Goal: Find contact information: Find contact information

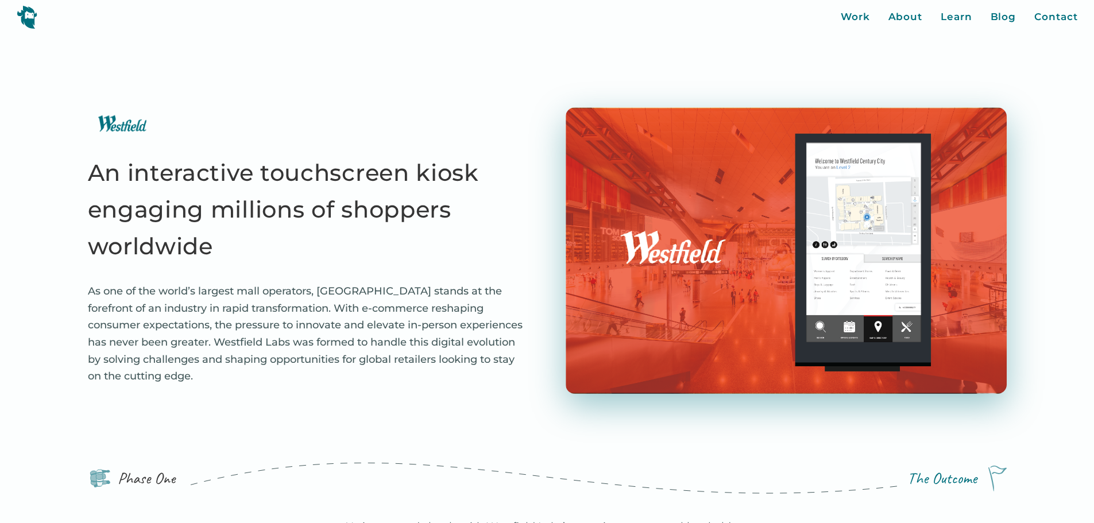
click at [438, 117] on div "An interactive touchscreen kiosk engaging millions of shoppers worldwide As one…" at bounding box center [308, 253] width 441 height 292
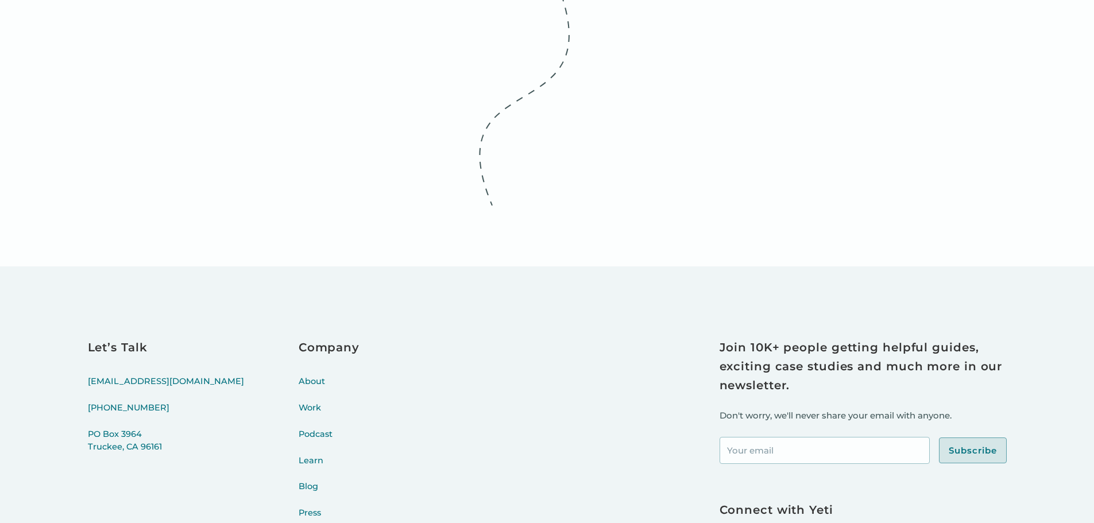
scroll to position [4942, 0]
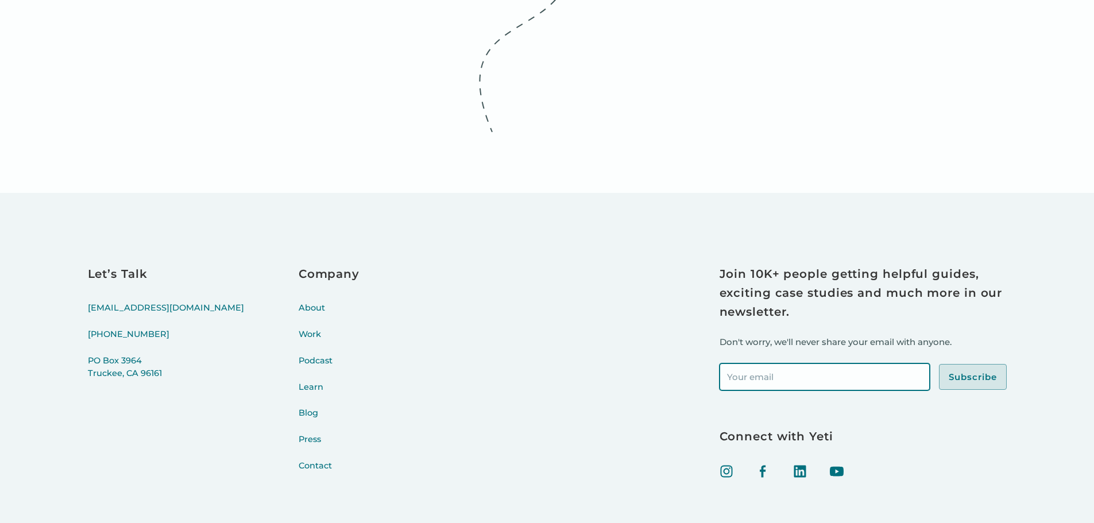
click at [751, 364] on input "Footer Newsletter Signup" at bounding box center [825, 377] width 210 height 27
drag, startPoint x: 882, startPoint y: 242, endPoint x: 569, endPoint y: 245, distance: 313.0
click at [569, 265] on div "Let’s Talk [EMAIL_ADDRESS][DOMAIN_NAME] [PHONE_NUMBER] [STREET_ADDRESS] Company…" at bounding box center [547, 375] width 919 height 221
type input "[EMAIL_ADDRESS][DOMAIN_NAME]"
click at [299, 460] on link "Contact" at bounding box center [329, 473] width 61 height 26
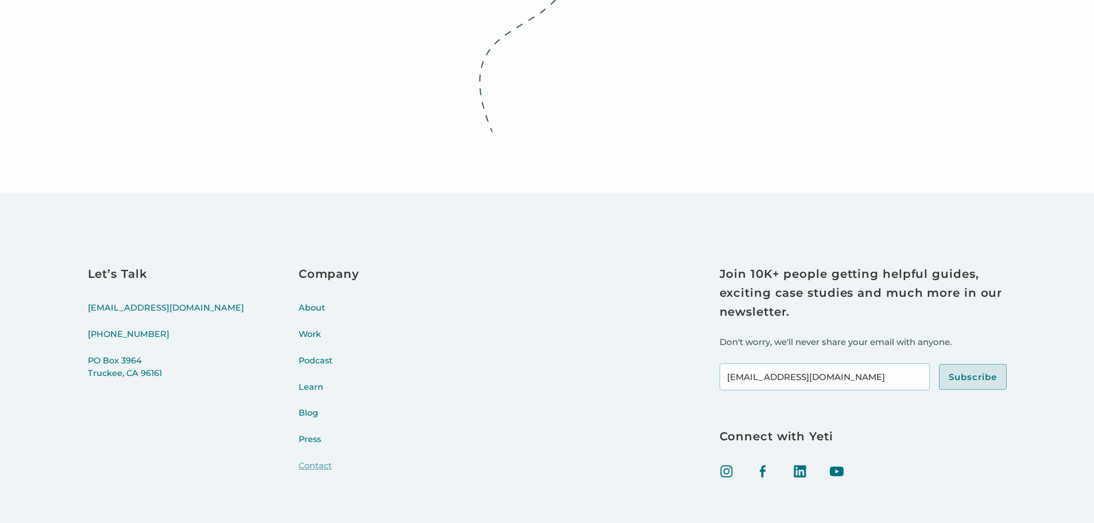
click at [299, 460] on link "Contact" at bounding box center [329, 473] width 61 height 26
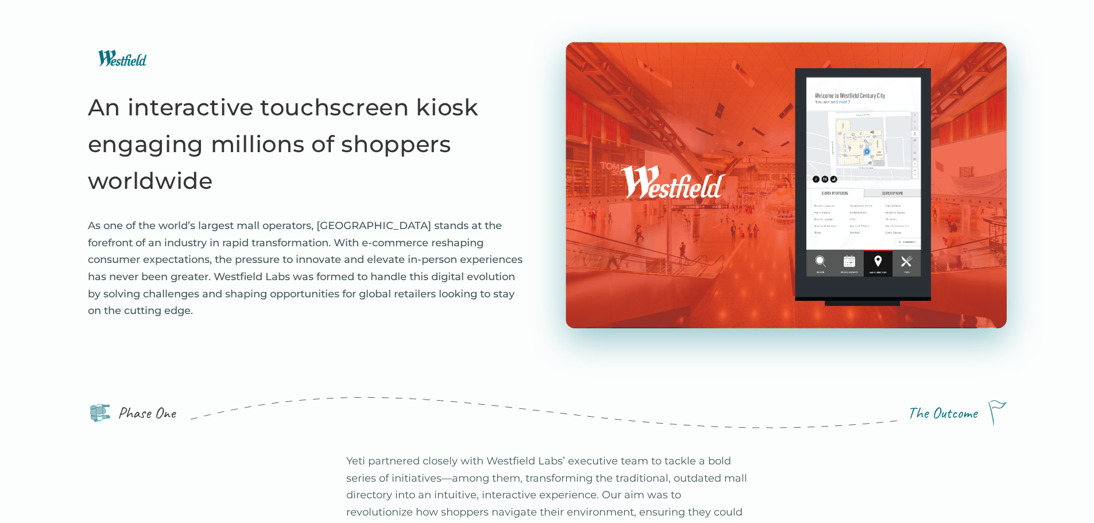
scroll to position [0, 0]
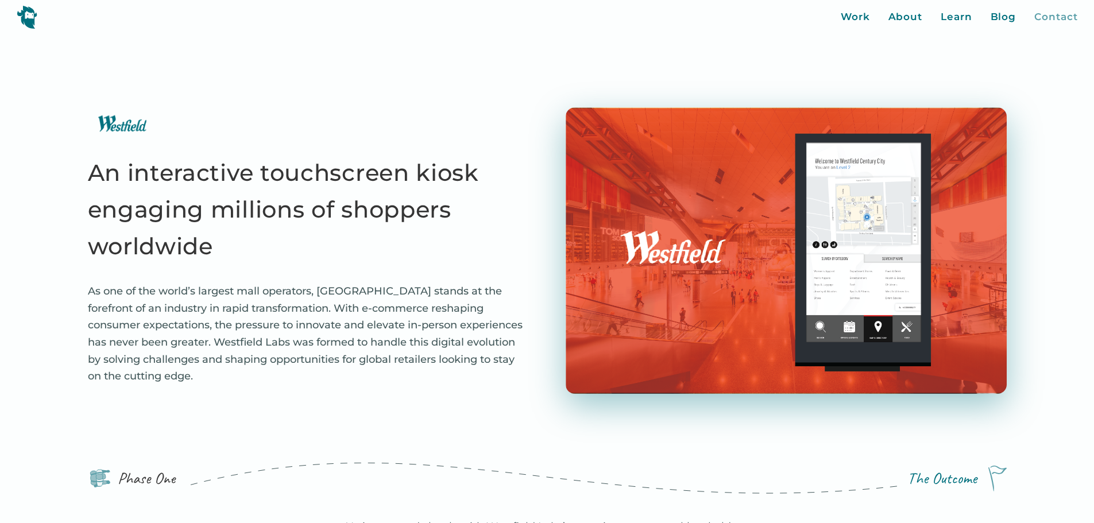
click at [1064, 16] on div "Contact" at bounding box center [1055, 17] width 43 height 15
click at [1057, 16] on div "Contact" at bounding box center [1055, 17] width 43 height 15
click at [501, 88] on div "An interactive touchscreen kiosk engaging millions of shoppers worldwide As one…" at bounding box center [547, 245] width 919 height 423
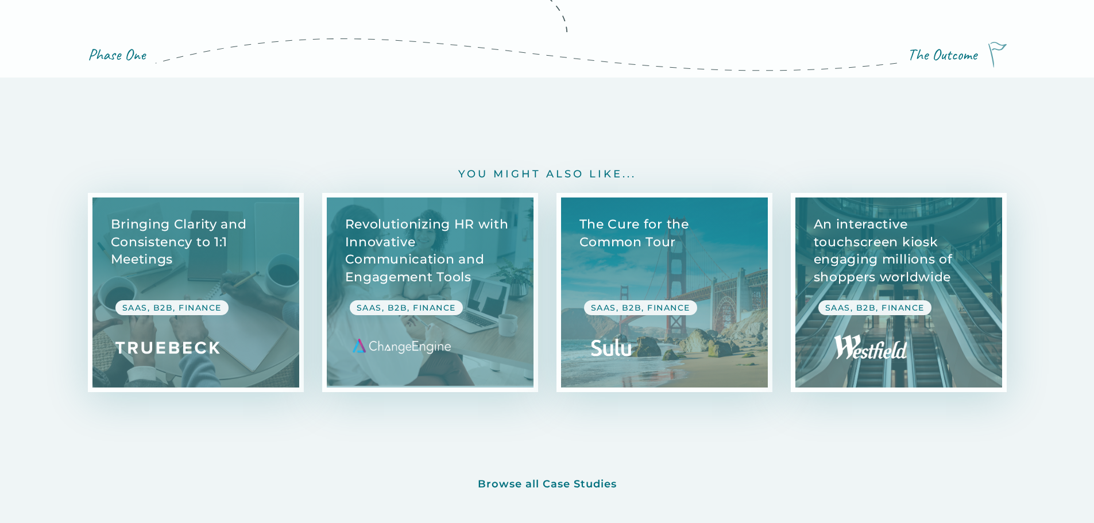
scroll to position [4482, 0]
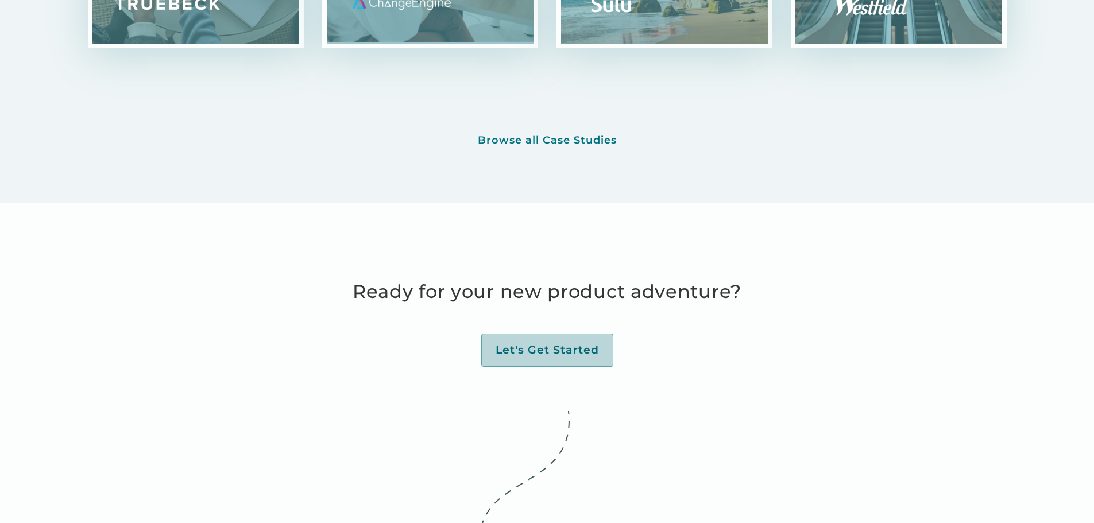
click at [549, 343] on div "Let's Get Started" at bounding box center [547, 350] width 103 height 14
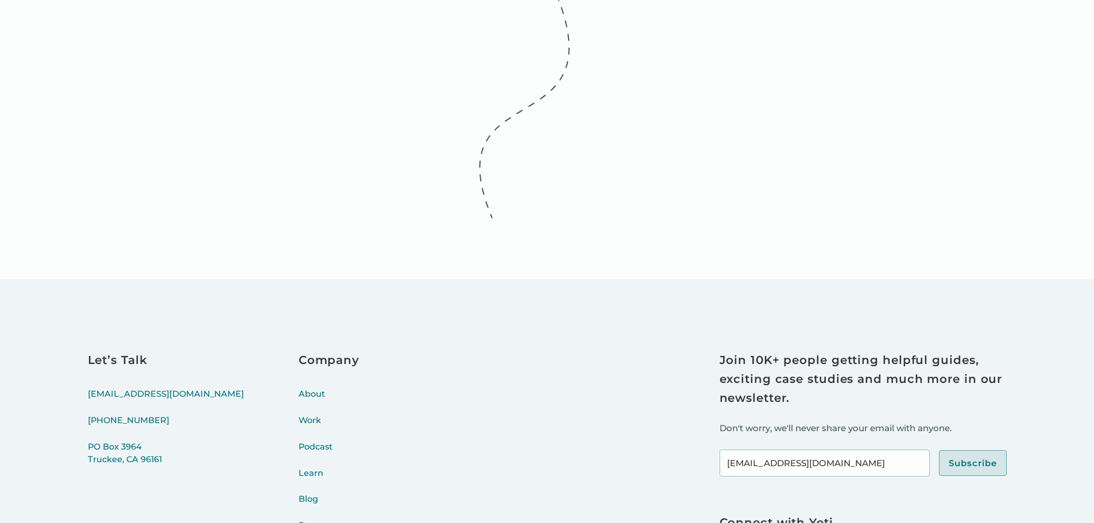
scroll to position [4884, 0]
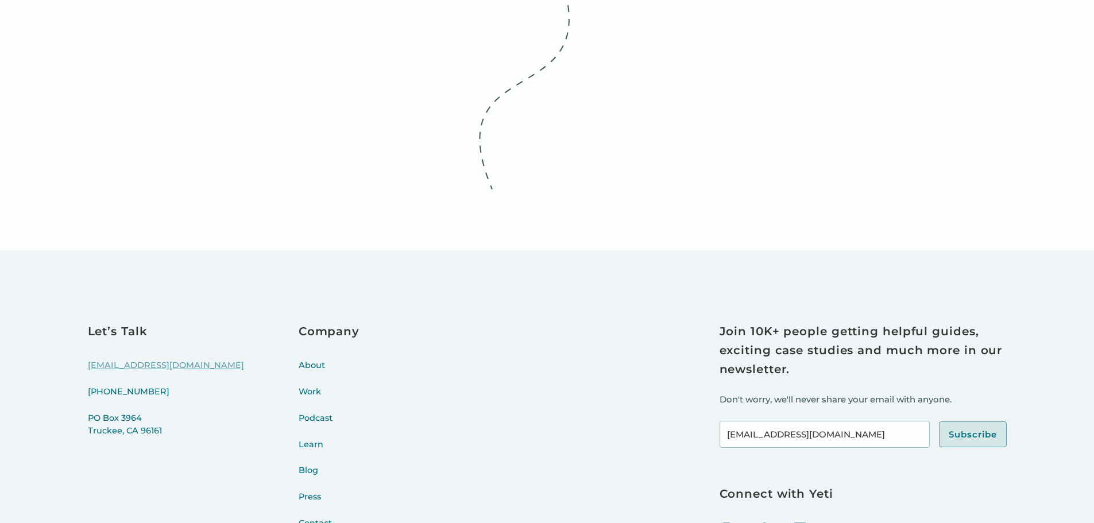
click at [132, 360] on link "[EMAIL_ADDRESS][DOMAIN_NAME]" at bounding box center [166, 373] width 156 height 26
